Goal: Transaction & Acquisition: Purchase product/service

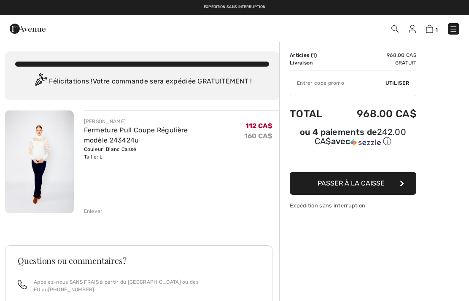
click at [31, 175] on img at bounding box center [39, 162] width 69 height 103
click at [93, 212] on div "Enlever" at bounding box center [93, 212] width 19 height 8
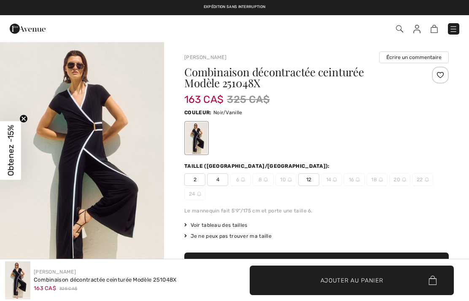
checkbox input "true"
click at [312, 174] on span "12" at bounding box center [308, 180] width 21 height 13
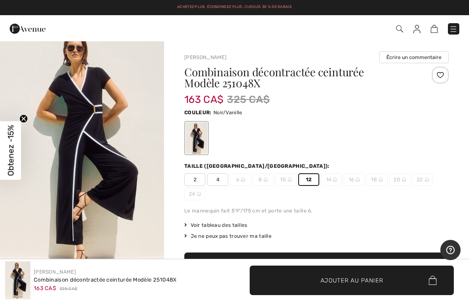
scroll to position [17, 0]
click at [358, 277] on span "Ajouter au panier" at bounding box center [352, 280] width 63 height 9
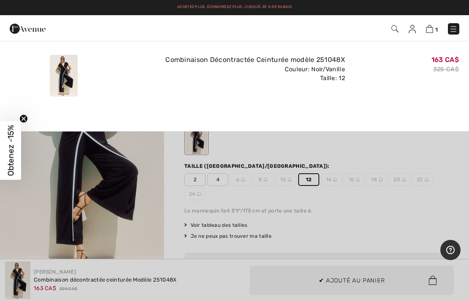
scroll to position [0, 0]
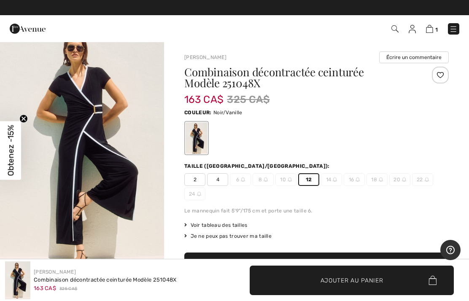
click at [437, 27] on span "1" at bounding box center [437, 30] width 3 height 6
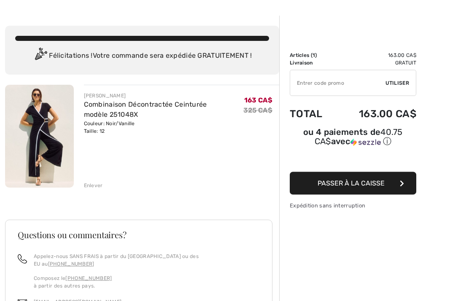
scroll to position [23, 0]
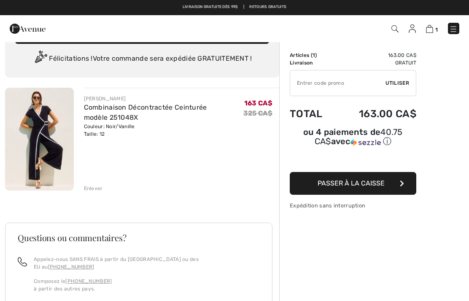
click at [353, 186] on span "Passer à la caisse" at bounding box center [351, 183] width 67 height 8
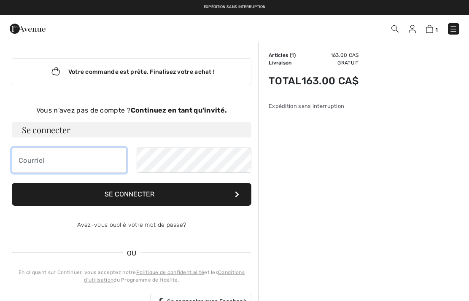
click at [28, 156] on input "email" at bounding box center [69, 160] width 115 height 25
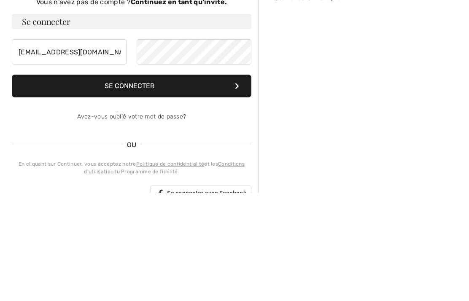
click at [127, 183] on button "Se connecter" at bounding box center [132, 194] width 240 height 23
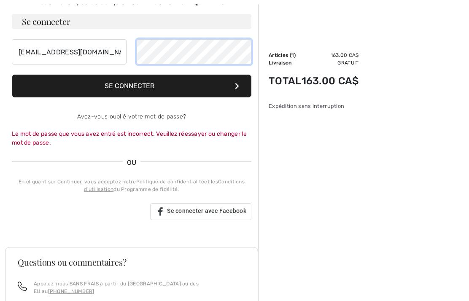
scroll to position [108, 0]
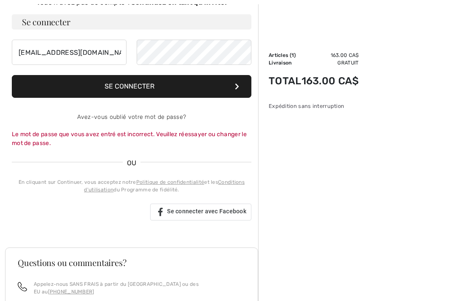
click at [132, 83] on button "Se connecter" at bounding box center [132, 86] width 240 height 23
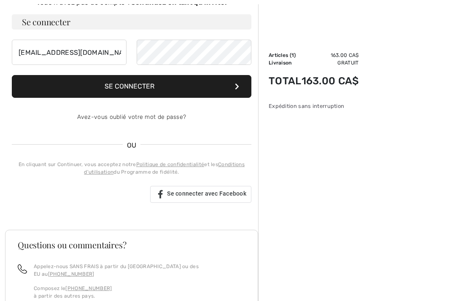
scroll to position [108, 0]
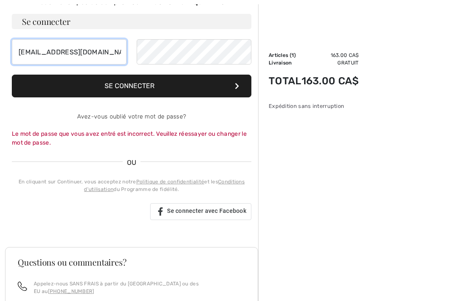
click at [112, 49] on input "ruthdelisle@videotron.ca" at bounding box center [69, 51] width 115 height 25
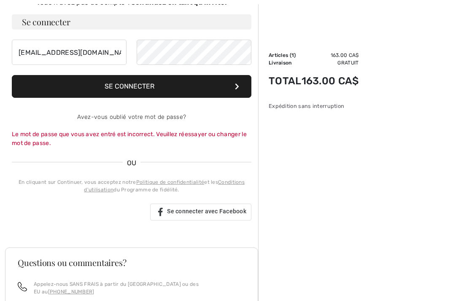
click at [125, 82] on button "Se connecter" at bounding box center [132, 86] width 240 height 23
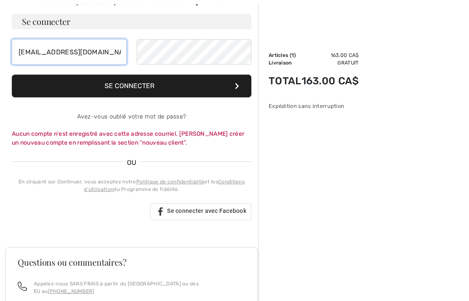
click at [106, 49] on input "ruthdelisle@icloud.com" at bounding box center [69, 51] width 115 height 25
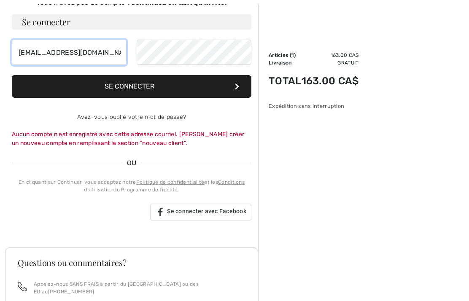
type input "ruthdelisle@videotron.ca"
click at [149, 85] on button "Se connecter" at bounding box center [132, 86] width 240 height 23
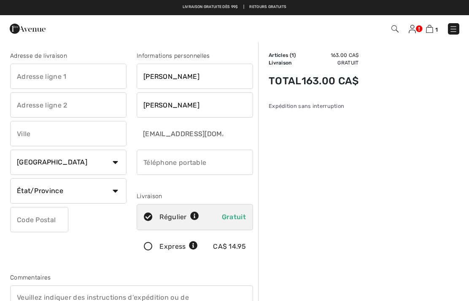
click at [26, 77] on input "text" at bounding box center [68, 76] width 117 height 25
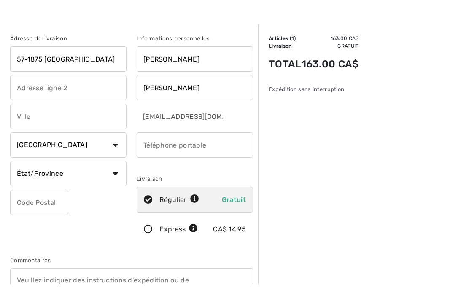
type input "57-1875 [GEOGRAPHIC_DATA]"
click at [25, 121] on input "text" at bounding box center [68, 133] width 117 height 25
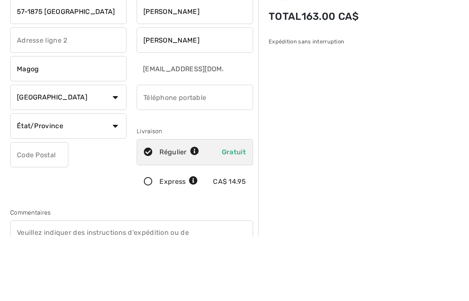
type input "Magog"
click at [152, 150] on input "phone" at bounding box center [195, 162] width 117 height 25
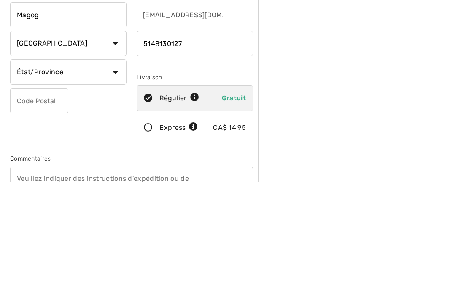
type input "5148130127"
click at [114, 179] on select "État/Province Alberta Colombie-Britannique Ile-du-Prince-Edward Manitoba Nouvea…" at bounding box center [68, 191] width 117 height 25
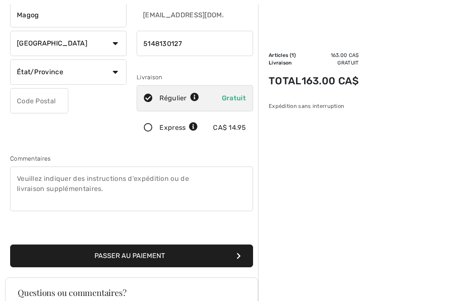
select select "QC"
click at [24, 101] on input "text" at bounding box center [39, 100] width 58 height 25
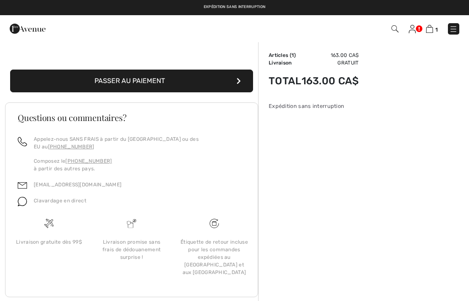
scroll to position [294, 0]
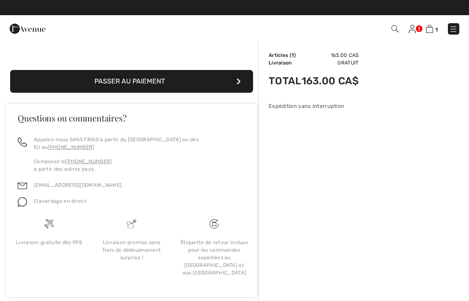
type input "J1X0M7"
click at [133, 78] on button "Passer au paiement" at bounding box center [131, 81] width 243 height 23
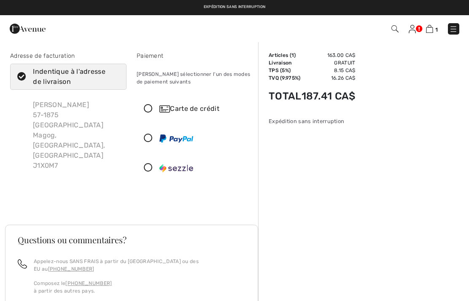
click at [416, 25] on link at bounding box center [412, 29] width 7 height 10
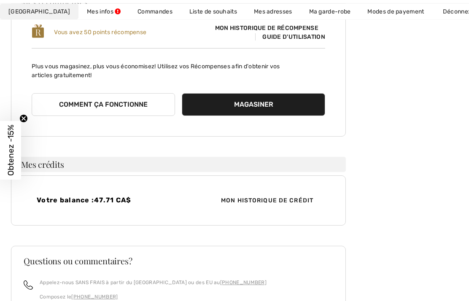
scroll to position [182, 0]
click at [265, 197] on span "Mon historique de crédit" at bounding box center [267, 200] width 106 height 9
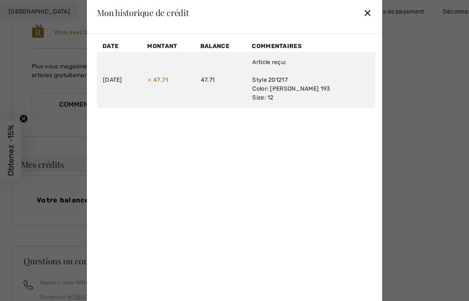
click at [371, 22] on div "✕" at bounding box center [367, 13] width 9 height 18
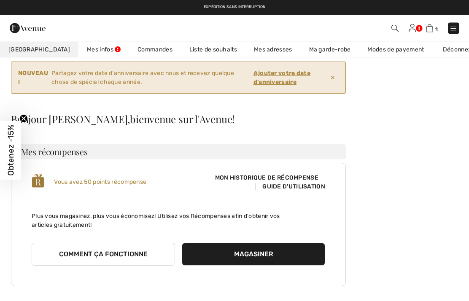
scroll to position [0, 0]
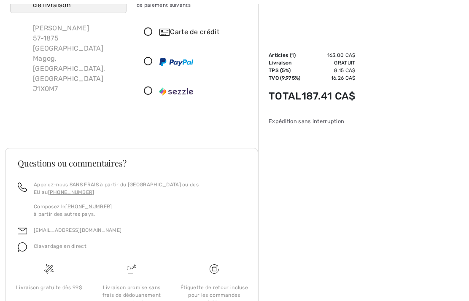
scroll to position [91, 0]
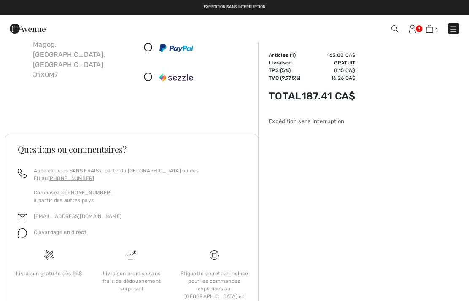
click at [457, 25] on img at bounding box center [454, 29] width 8 height 8
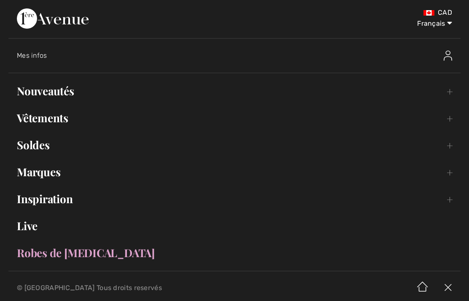
click at [454, 301] on img at bounding box center [448, 288] width 25 height 26
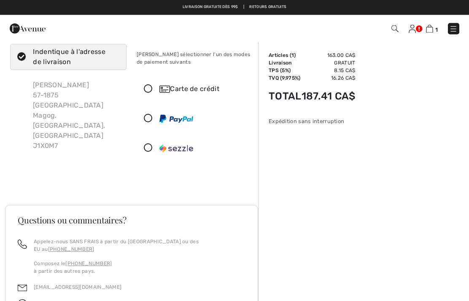
scroll to position [0, 0]
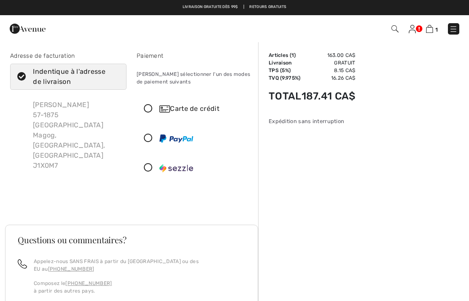
click at [146, 105] on icon at bounding box center [148, 109] width 22 height 9
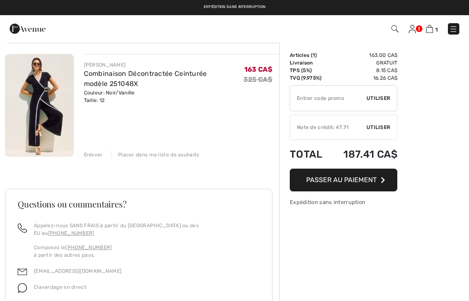
scroll to position [57, 0]
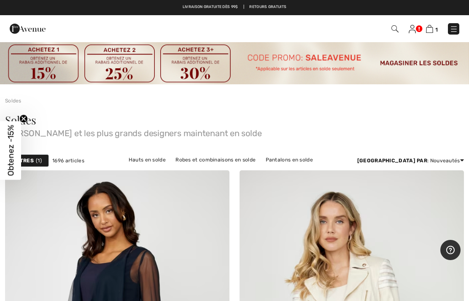
click at [399, 26] on img at bounding box center [395, 28] width 7 height 7
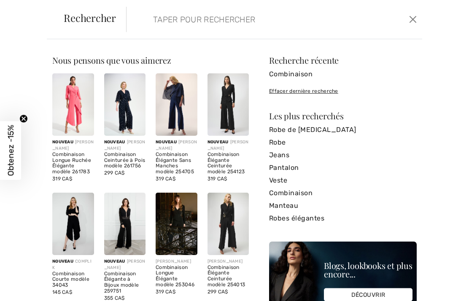
click at [163, 11] on input "search" at bounding box center [244, 19] width 195 height 25
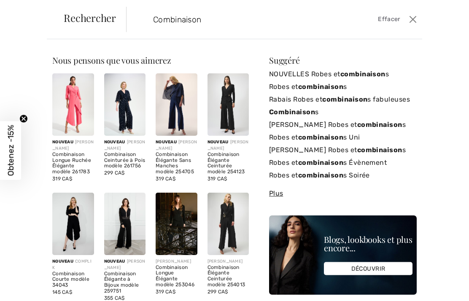
type input "Combinaison"
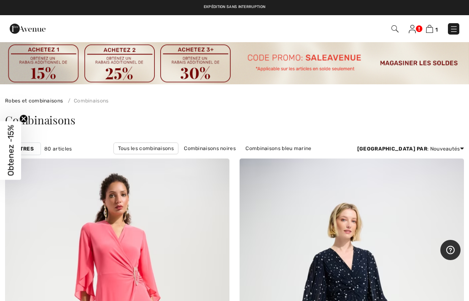
click at [442, 32] on span "1" at bounding box center [331, 28] width 257 height 11
click at [431, 30] on img at bounding box center [429, 29] width 7 height 8
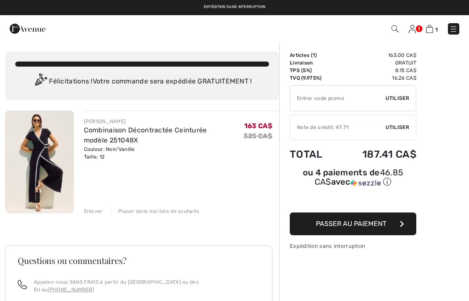
click at [308, 97] on input "TEXT" at bounding box center [337, 98] width 95 height 25
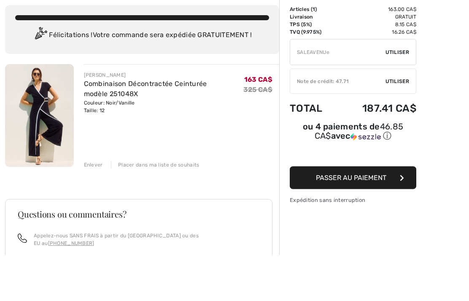
type input "SALEAVENUE"
click at [407, 85] on div "✔ Utiliser Enlever" at bounding box center [353, 98] width 127 height 26
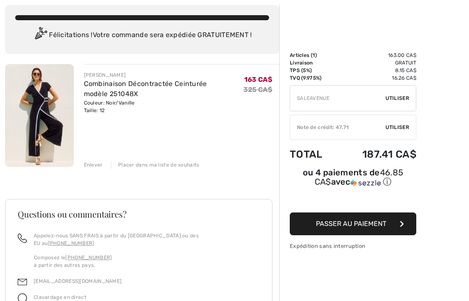
click at [403, 125] on span "Utiliser" at bounding box center [398, 128] width 24 height 8
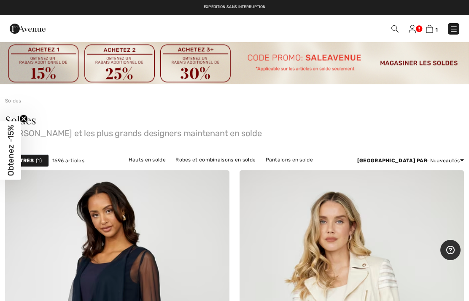
click at [433, 27] on img at bounding box center [429, 29] width 7 height 8
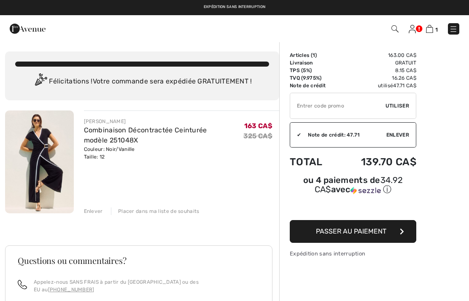
click at [305, 102] on input "TEXT" at bounding box center [337, 105] width 95 height 25
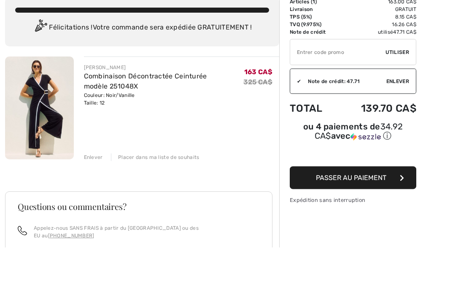
type input "S"
click at [409, 102] on span "Utiliser" at bounding box center [398, 106] width 24 height 8
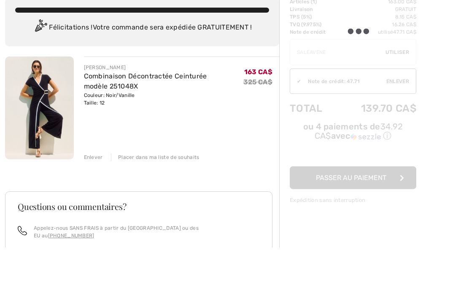
scroll to position [54, 0]
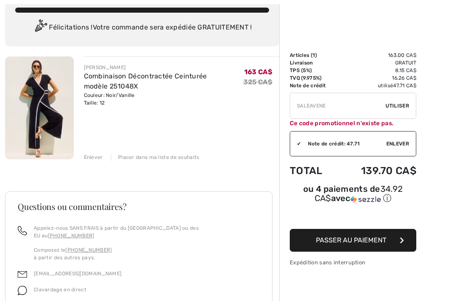
click at [344, 104] on input "TEXT" at bounding box center [337, 105] width 95 height 25
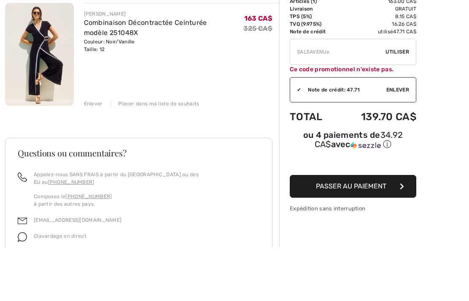
type input "SALEAVENUE"
click at [412, 93] on div "✔ Utiliser Enlever" at bounding box center [353, 106] width 127 height 26
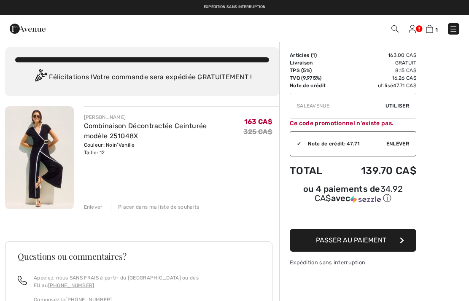
scroll to position [0, 0]
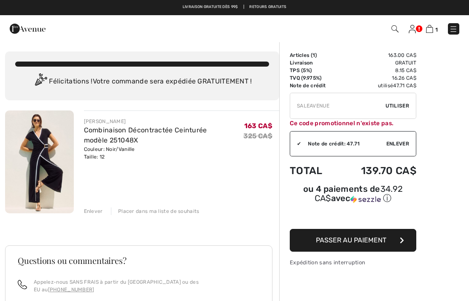
click at [402, 106] on span "Utiliser" at bounding box center [398, 106] width 24 height 8
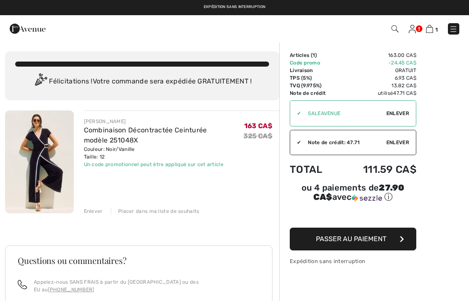
click at [332, 240] on span "Passer au paiement" at bounding box center [351, 239] width 71 height 8
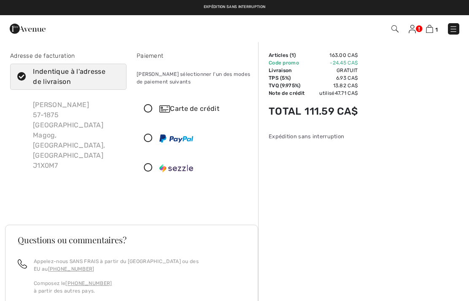
click at [152, 103] on div "Carte de crédit" at bounding box center [195, 108] width 116 height 25
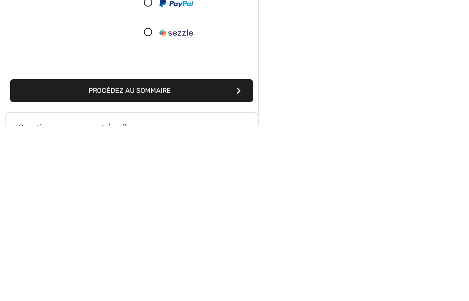
scroll to position [70, 0]
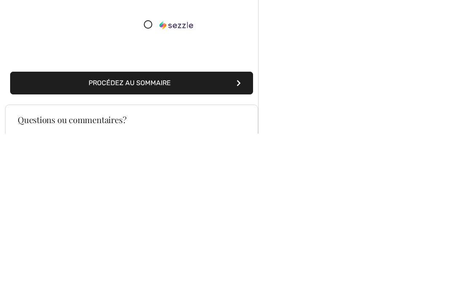
click at [157, 240] on button "Procédez au sommaire" at bounding box center [131, 251] width 243 height 23
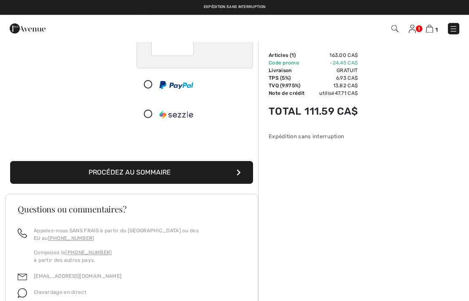
scroll to position [143, 0]
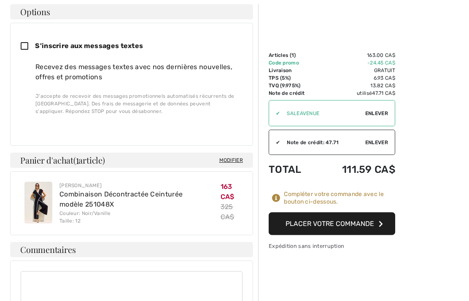
scroll to position [402, 0]
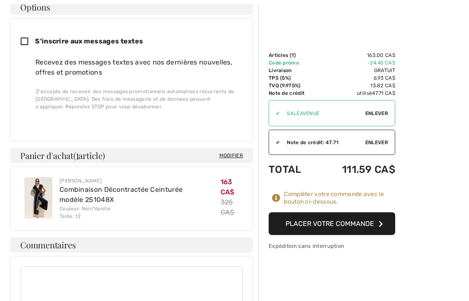
click at [358, 223] on button "Placer votre commande" at bounding box center [332, 224] width 127 height 23
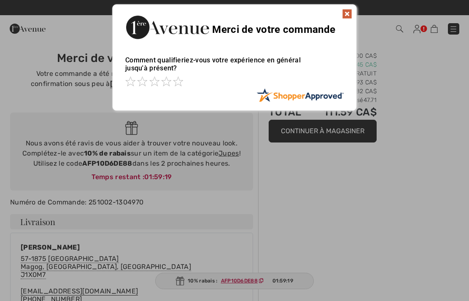
click at [348, 11] on img at bounding box center [347, 14] width 10 height 10
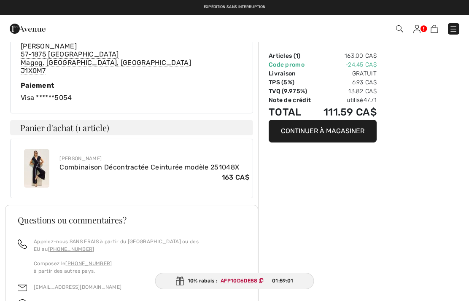
scroll to position [342, 0]
